Goal: Task Accomplishment & Management: Use online tool/utility

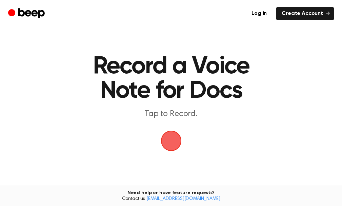
click at [174, 138] on span "button" at bounding box center [170, 140] width 25 height 25
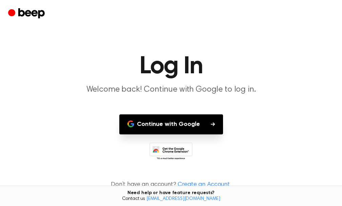
click at [181, 124] on button "Continue with Google" at bounding box center [171, 124] width 104 height 20
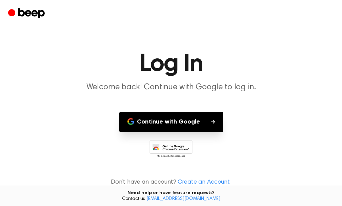
scroll to position [3, 0]
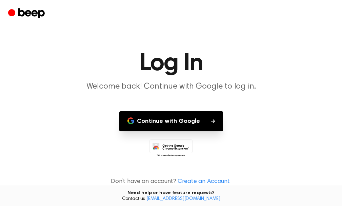
drag, startPoint x: 170, startPoint y: 121, endPoint x: 156, endPoint y: 124, distance: 14.2
click at [156, 124] on button "Continue with Google" at bounding box center [171, 121] width 104 height 20
click at [176, 118] on button "Continue with Google" at bounding box center [171, 121] width 104 height 20
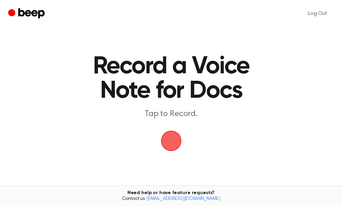
click at [170, 142] on span "button" at bounding box center [171, 141] width 35 height 35
click at [170, 141] on span "button" at bounding box center [171, 141] width 38 height 38
